Goal: Task Accomplishment & Management: Use online tool/utility

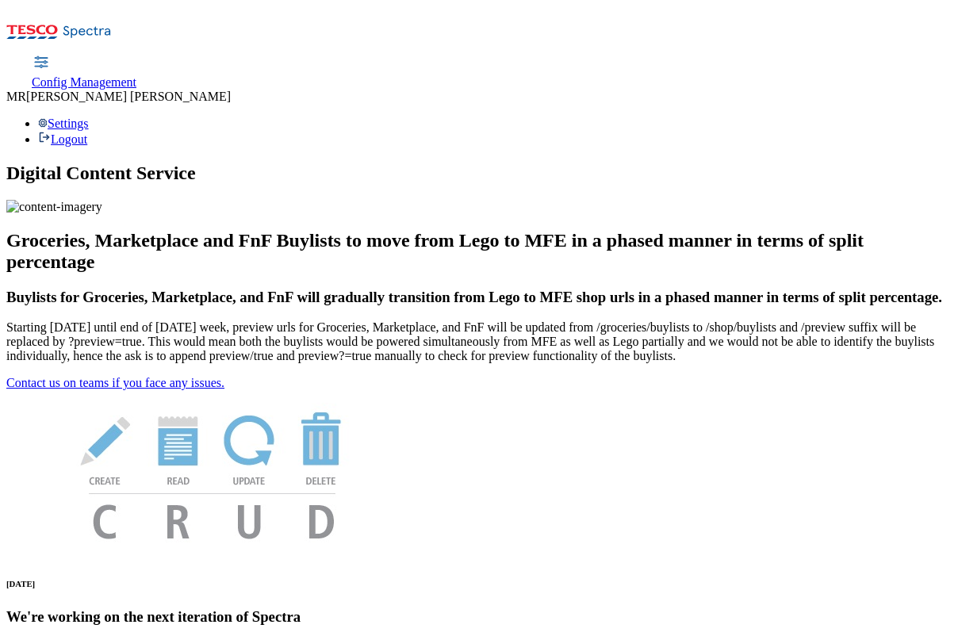
click at [136, 75] on span "Config Management" at bounding box center [84, 81] width 105 height 13
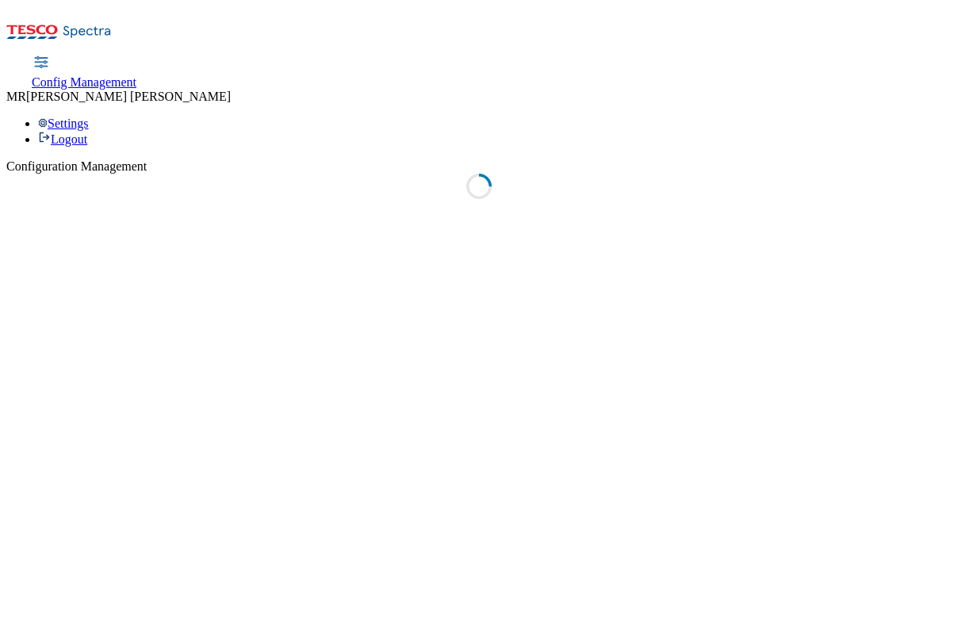
select select "uk"
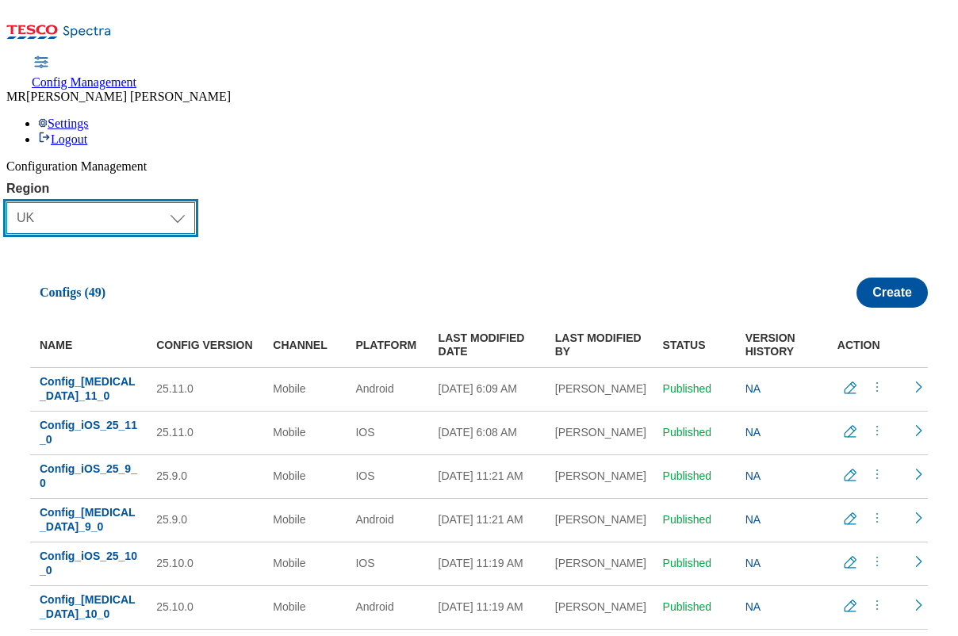
select select "ie"
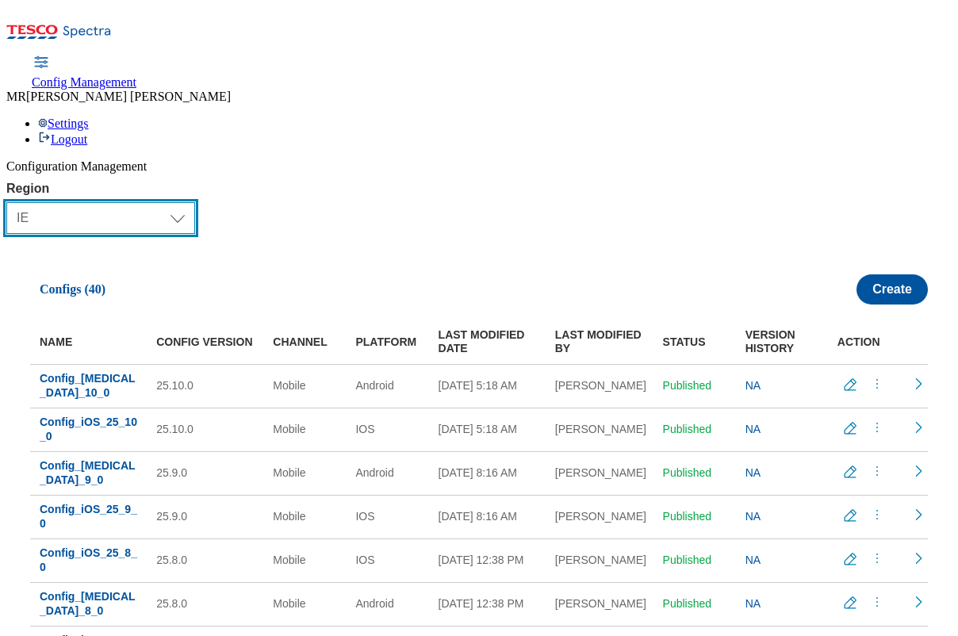
scroll to position [13, 0]
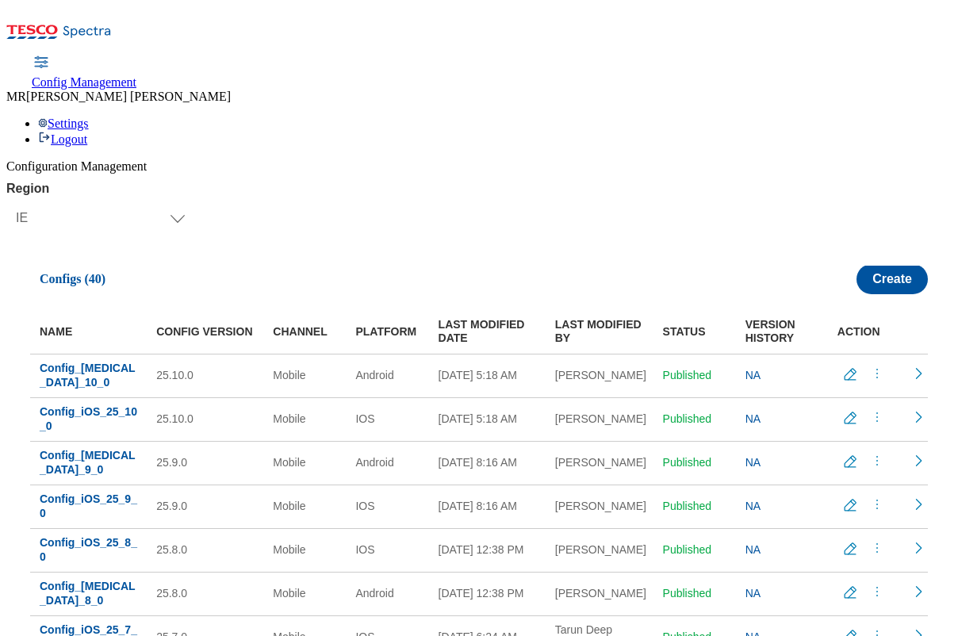
click at [869, 365] on icon "menus" at bounding box center [877, 373] width 16 height 16
click at [291, 182] on div "Region Select Region [GEOGRAPHIC_DATA] CZ IE [PERSON_NAME] IE Configs (40) Crea…" at bounding box center [478, 447] width 945 height 530
drag, startPoint x: 103, startPoint y: 300, endPoint x: 46, endPoint y: 286, distance: 58.6
click at [46, 354] on td "Config_[MEDICAL_DATA]_10_0" at bounding box center [88, 376] width 117 height 44
copy span "Config_[MEDICAL_DATA]_10_0"
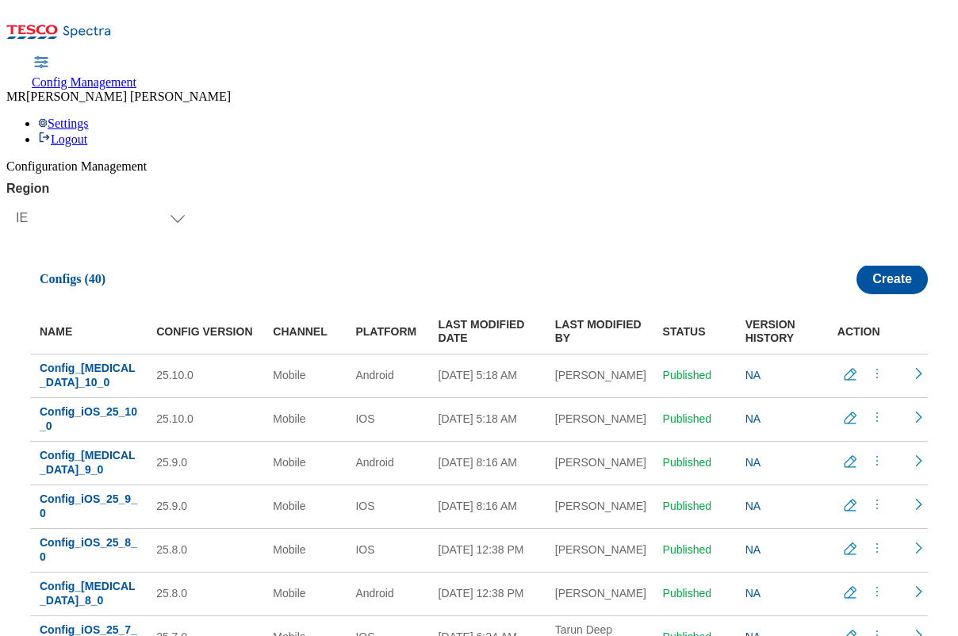
click at [869, 365] on icon "menus" at bounding box center [877, 373] width 16 height 16
click at [847, 463] on span "Copy" at bounding box center [859, 469] width 25 height 12
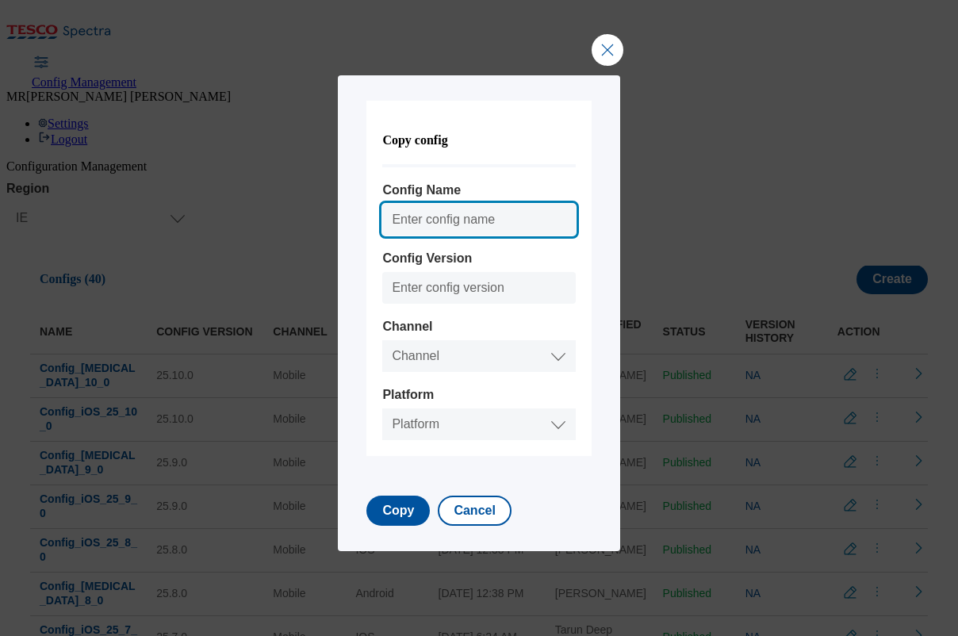
click at [456, 217] on input "Config Name" at bounding box center [478, 220] width 193 height 32
paste input "Config_[MEDICAL_DATA]_10_0"
drag, startPoint x: 520, startPoint y: 221, endPoint x: 520, endPoint y: 232, distance: 11.1
click at [520, 221] on input "Config_[MEDICAL_DATA]_10_0" at bounding box center [478, 220] width 193 height 32
type input "Config_[MEDICAL_DATA]_11_0"
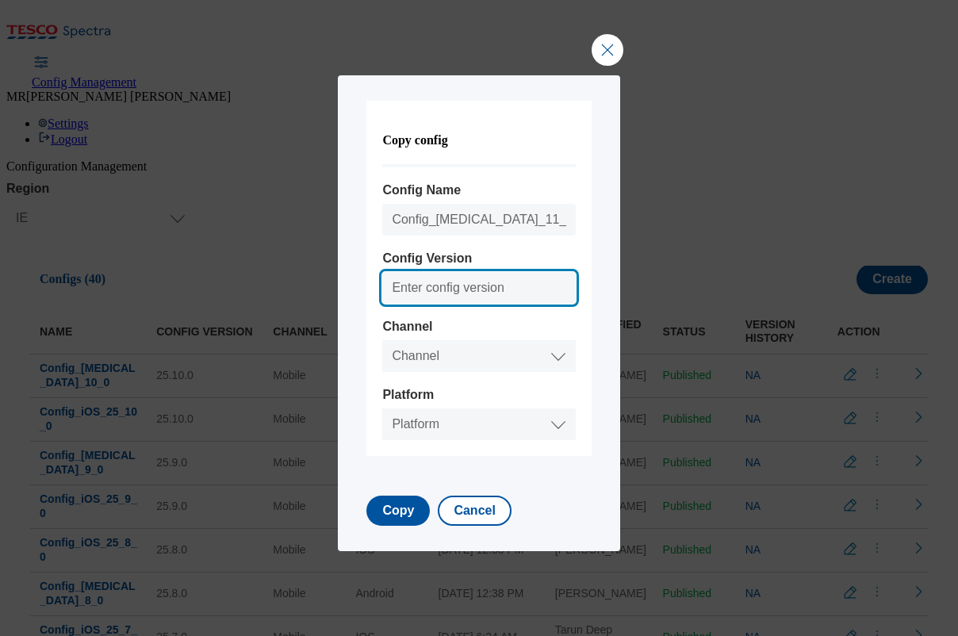
click at [470, 285] on input "Config Version" at bounding box center [478, 288] width 193 height 32
type input "25.11.0"
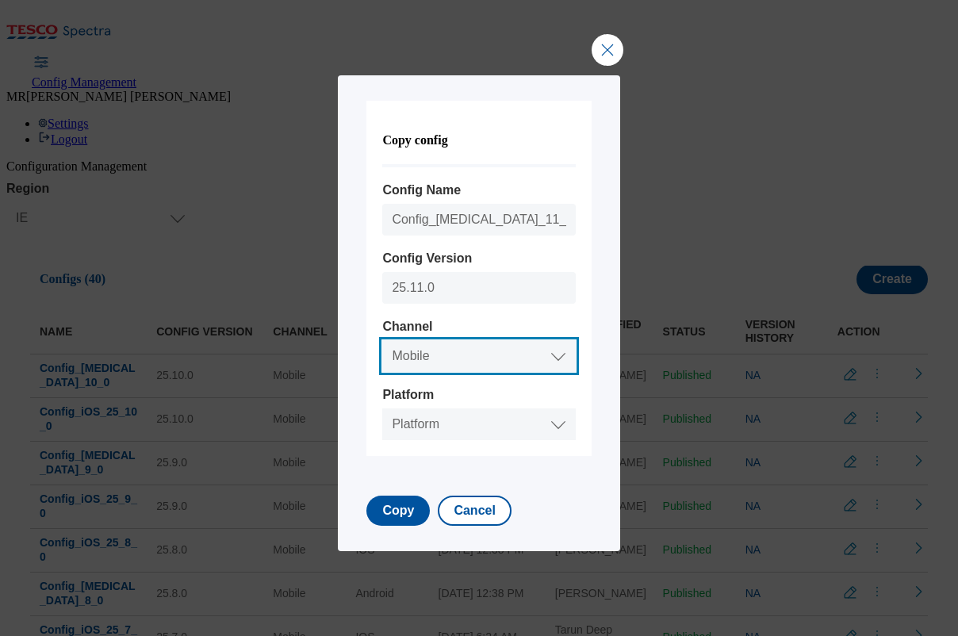
select select "mobile"
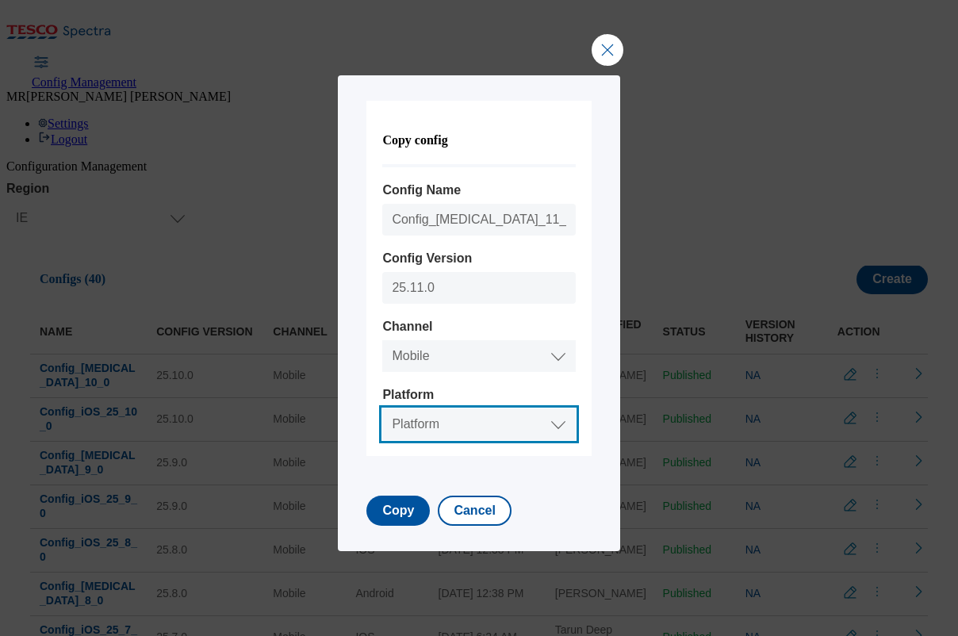
select select "android"
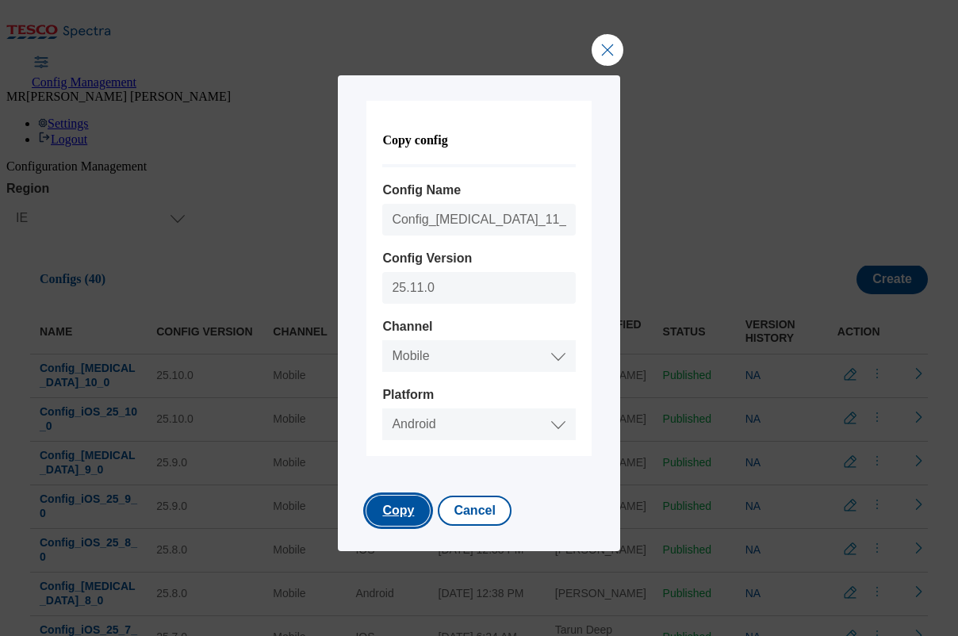
click at [407, 511] on button "Copy" at bounding box center [397, 510] width 63 height 30
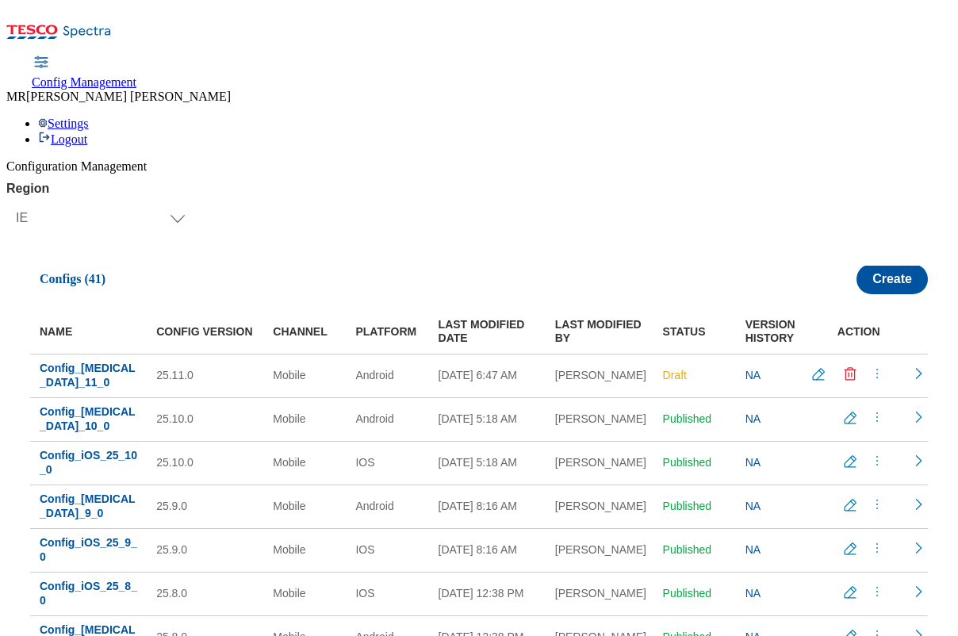
click at [869, 365] on icon "menus" at bounding box center [877, 373] width 16 height 16
click at [854, 407] on span "Publish" at bounding box center [864, 413] width 35 height 12
click at [869, 453] on icon "menus" at bounding box center [877, 461] width 16 height 16
click at [102, 449] on link "Config_iOS_25_10_0" at bounding box center [88, 463] width 97 height 28
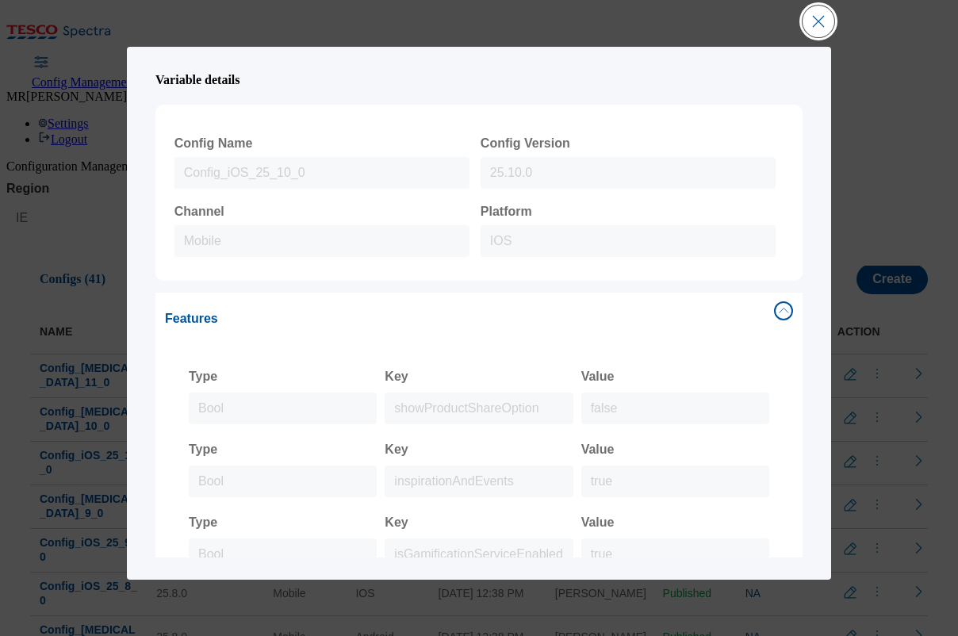
click at [819, 21] on button "Close Modal" at bounding box center [818, 22] width 32 height 32
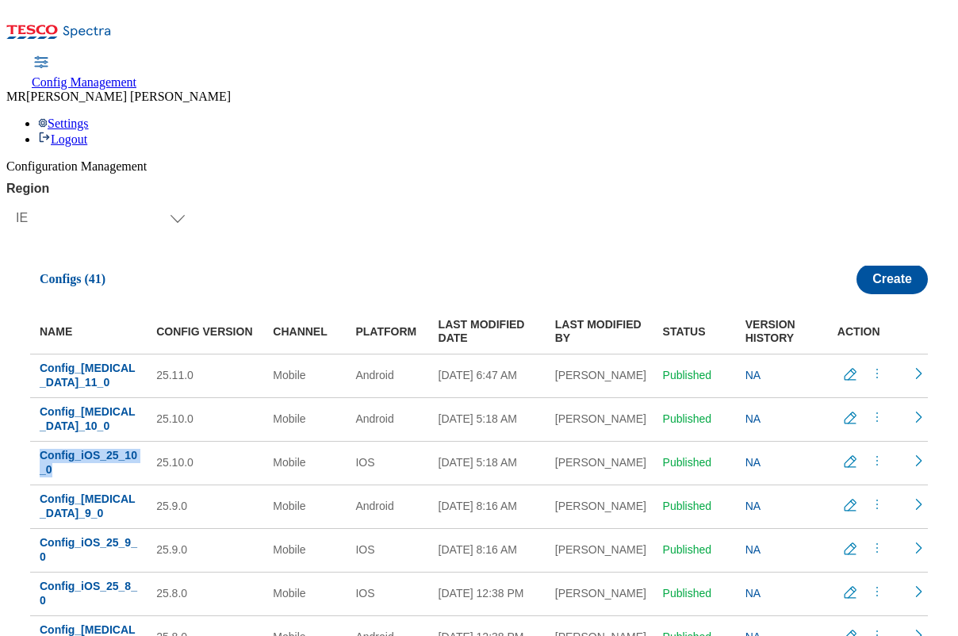
drag, startPoint x: 92, startPoint y: 389, endPoint x: 45, endPoint y: 373, distance: 49.6
click at [45, 441] on td "Config_iOS_25_10_0" at bounding box center [88, 463] width 117 height 44
copy span "Config_iOS_25_10_0"
click at [869, 453] on icon "menus" at bounding box center [877, 461] width 16 height 16
click at [847, 550] on span "Copy" at bounding box center [859, 556] width 25 height 12
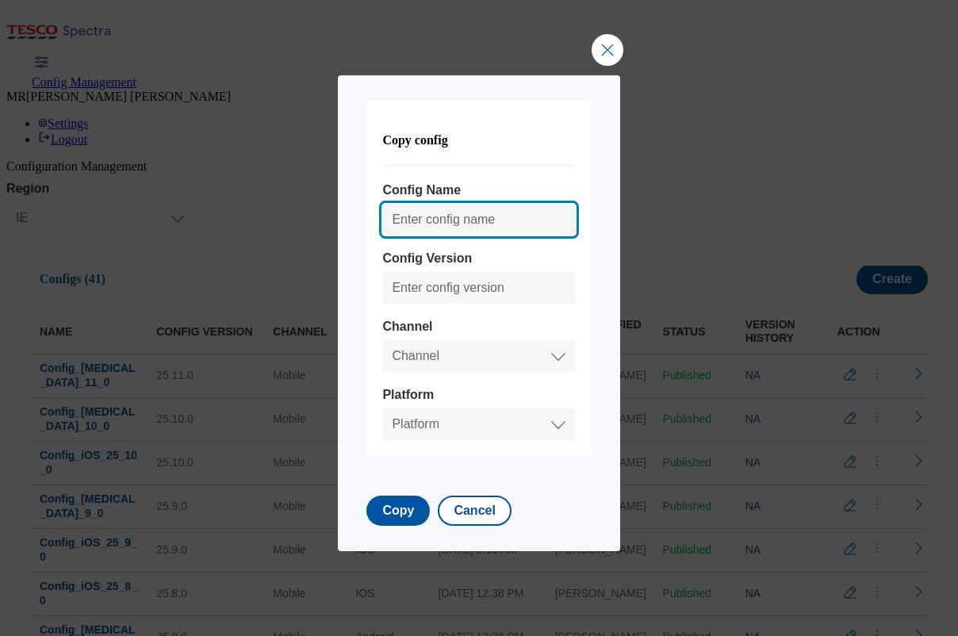
click at [445, 216] on input "Config Name" at bounding box center [478, 220] width 193 height 32
paste input "Config_iOS_25_10_0"
click at [494, 219] on input "Config_iOS_25_10_0" at bounding box center [478, 220] width 193 height 32
type input "Config_iOS_25_11_0"
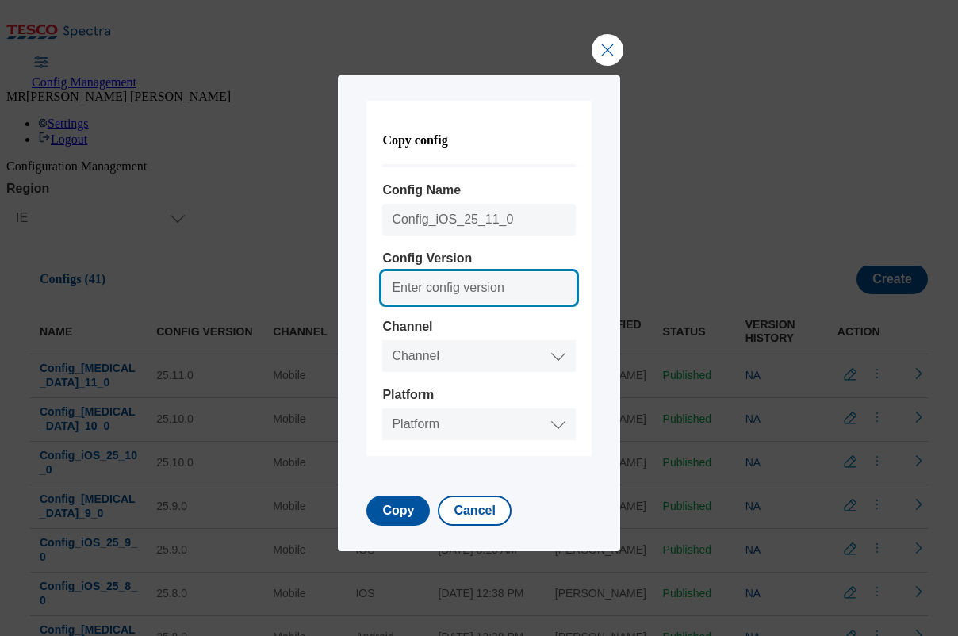
click at [461, 288] on input "Config Version" at bounding box center [478, 288] width 193 height 32
type input "25.11.0"
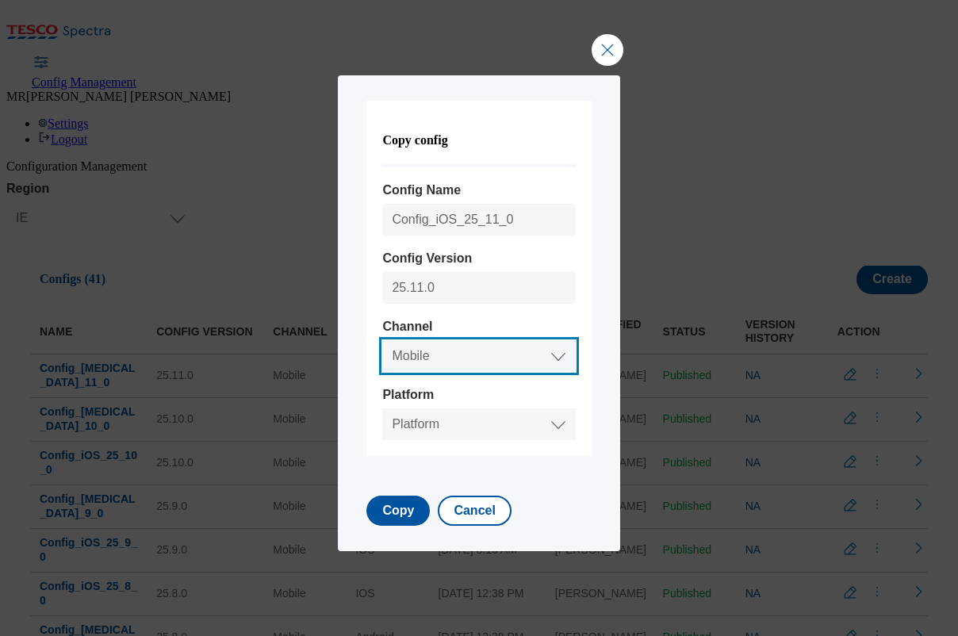
select select "mobile"
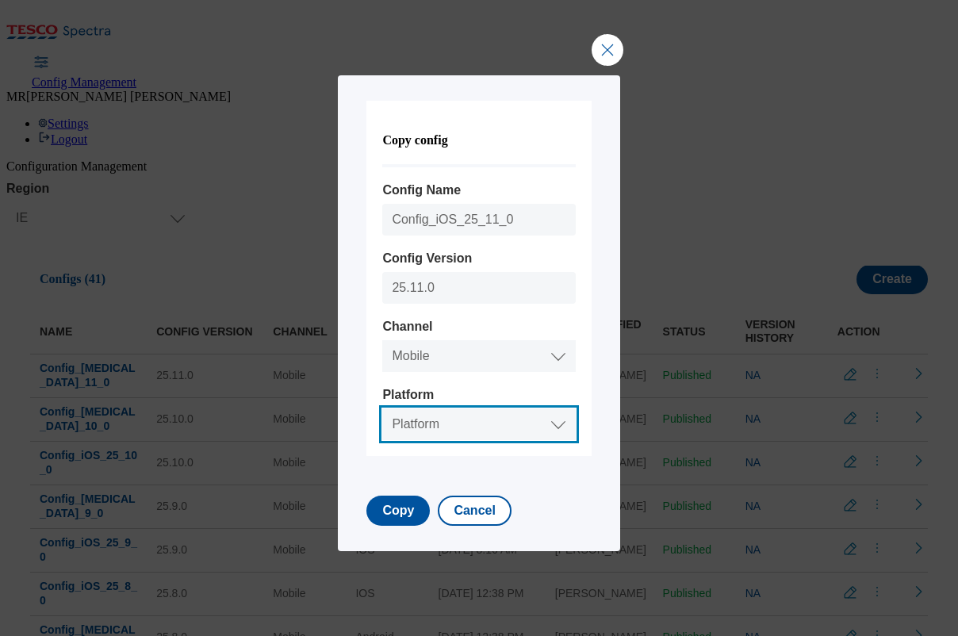
select select "ios"
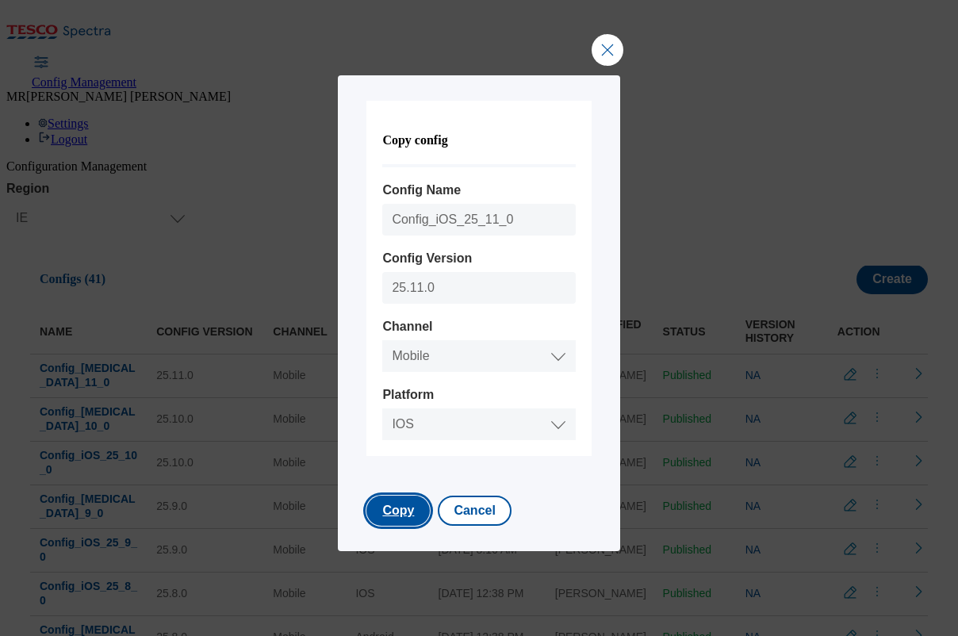
click at [390, 510] on button "Copy" at bounding box center [397, 510] width 63 height 30
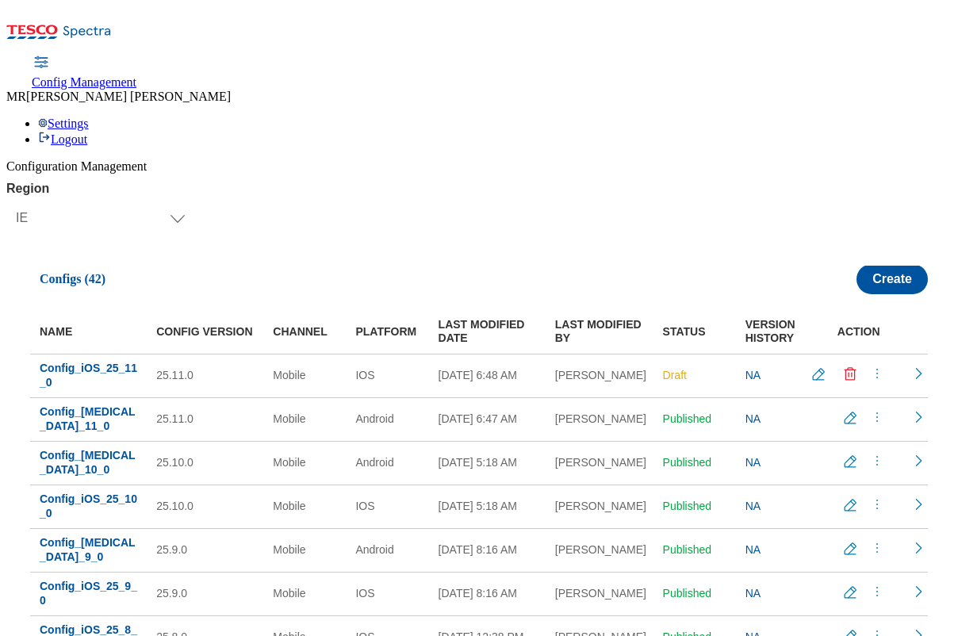
click at [876, 373] on circle "menus" at bounding box center [877, 374] width 2 height 2
click at [853, 407] on span "Publish" at bounding box center [864, 413] width 35 height 12
